Goal: Task Accomplishment & Management: Use online tool/utility

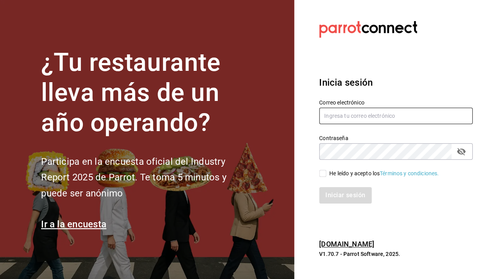
type input "nucafedbb@gmail.com"
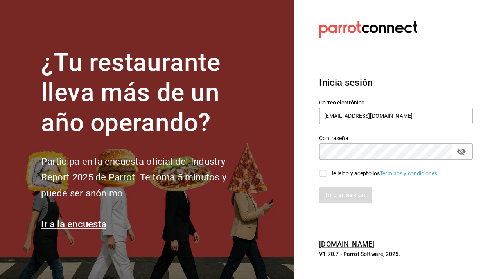
click at [322, 171] on input "He leído y acepto los Términos y condiciones." at bounding box center [322, 173] width 7 height 7
checkbox input "true"
click at [333, 196] on button "Iniciar sesión" at bounding box center [345, 195] width 53 height 16
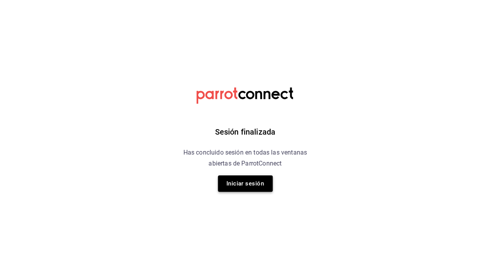
click at [254, 184] on button "Iniciar sesión" at bounding box center [245, 183] width 55 height 16
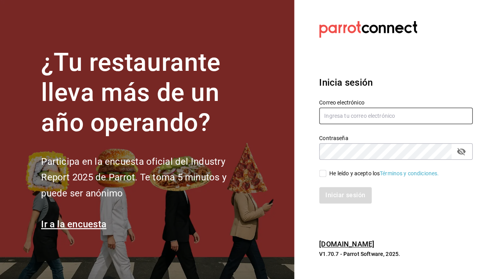
type input "nucafedbb@gmail.com"
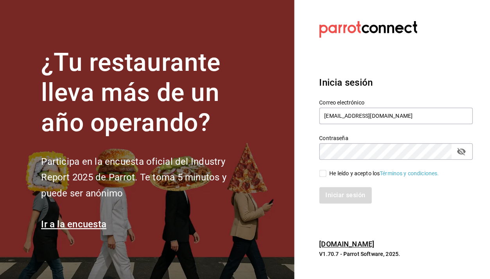
click at [312, 197] on div "Iniciar sesión" at bounding box center [391, 191] width 163 height 26
click at [322, 178] on div "Iniciar sesión" at bounding box center [391, 191] width 163 height 26
click at [323, 175] on input "He leído y acepto los Términos y condiciones." at bounding box center [322, 173] width 7 height 7
checkbox input "true"
click at [326, 187] on button "Iniciar sesión" at bounding box center [345, 195] width 53 height 16
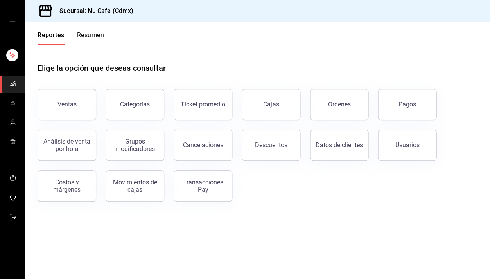
click at [87, 33] on button "Resumen" at bounding box center [90, 37] width 27 height 13
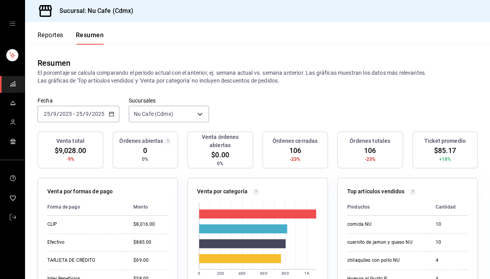
click at [113, 106] on div "[DATE] [DATE] - [DATE] [DATE]" at bounding box center [79, 114] width 82 height 16
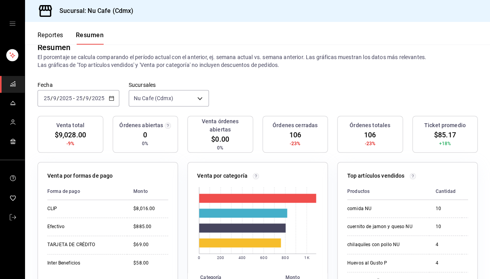
scroll to position [38, 0]
click at [111, 98] on icon "button" at bounding box center [111, 97] width 5 height 5
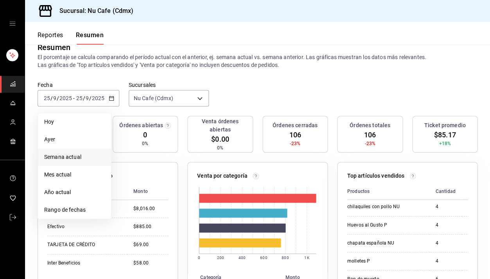
click at [74, 148] on li "Semana actual" at bounding box center [74, 157] width 73 height 18
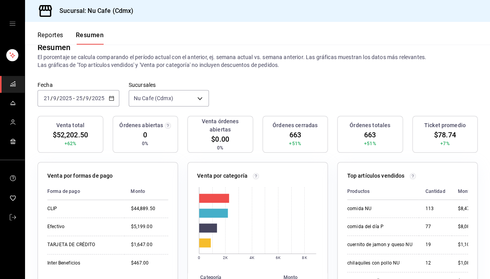
click at [115, 97] on div "[DATE] [DATE] - [DATE] [DATE]" at bounding box center [79, 98] width 82 height 16
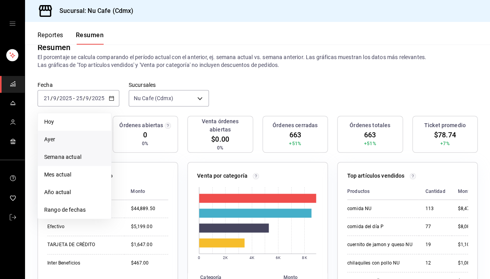
click at [82, 141] on span "Ayer" at bounding box center [74, 139] width 61 height 8
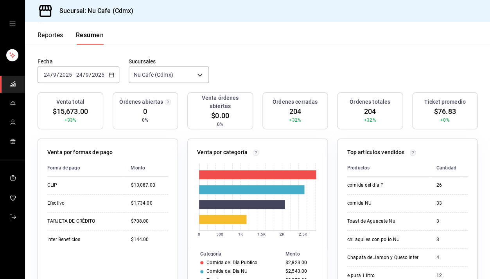
scroll to position [39, 0]
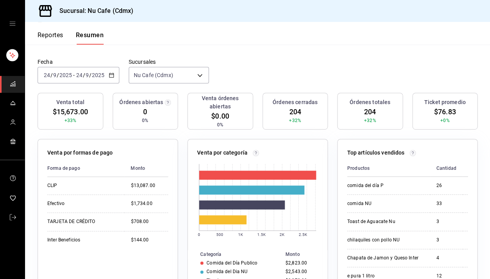
click at [47, 38] on button "Reportes" at bounding box center [51, 37] width 26 height 13
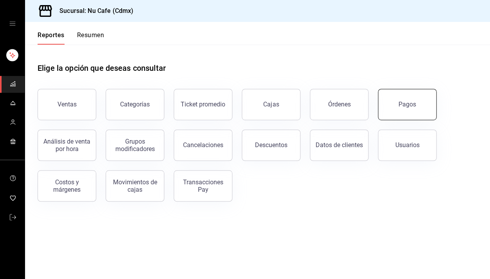
click at [410, 108] on button "Pagos" at bounding box center [407, 104] width 59 height 31
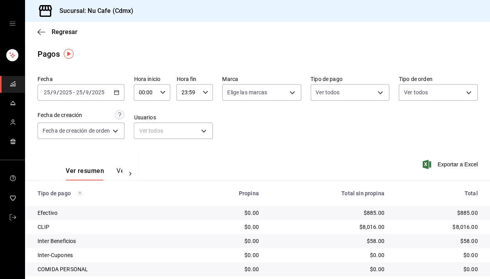
click at [117, 92] on icon "button" at bounding box center [116, 92] width 5 height 5
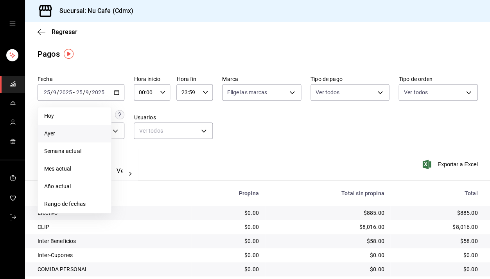
click at [86, 131] on span "Ayer" at bounding box center [74, 134] width 61 height 8
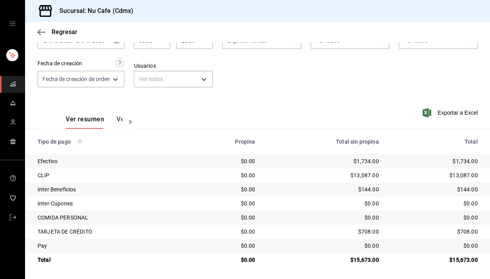
scroll to position [51, 0]
click at [41, 31] on icon "button" at bounding box center [42, 32] width 8 height 7
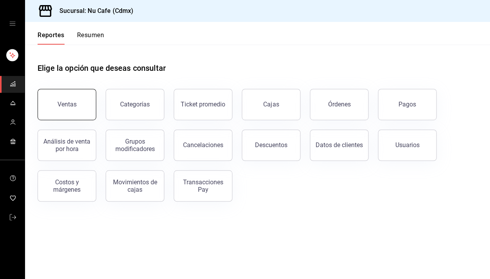
click at [83, 97] on button "Ventas" at bounding box center [67, 104] width 59 height 31
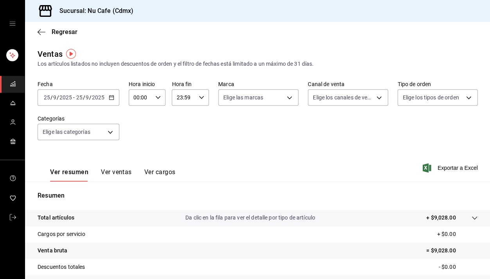
click at [111, 96] on icon "button" at bounding box center [111, 97] width 5 height 5
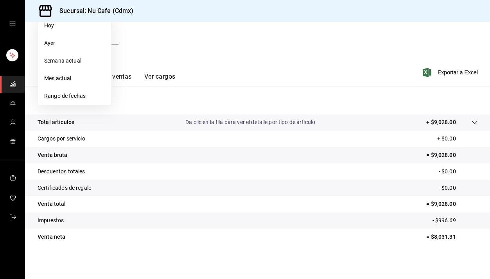
scroll to position [94, 0]
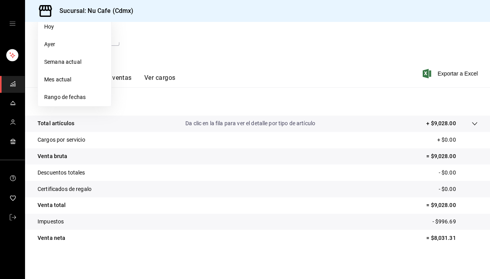
click at [183, 48] on div "Fecha [DATE] [DATE] - [DATE] [DATE] [DATE] [DATE] Semana actual Mes actual Rang…" at bounding box center [258, 20] width 440 height 69
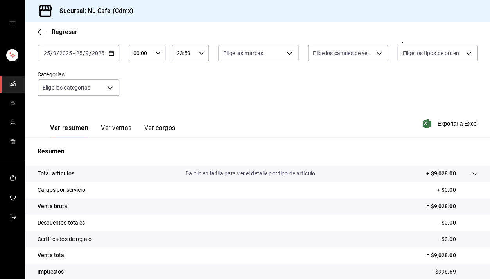
scroll to position [41, 0]
